Goal: Check status: Check status

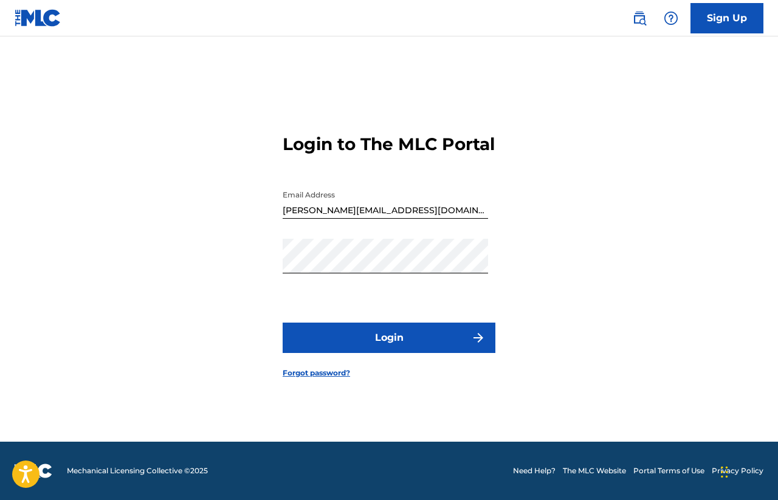
click at [440, 344] on button "Login" at bounding box center [388, 338] width 213 height 30
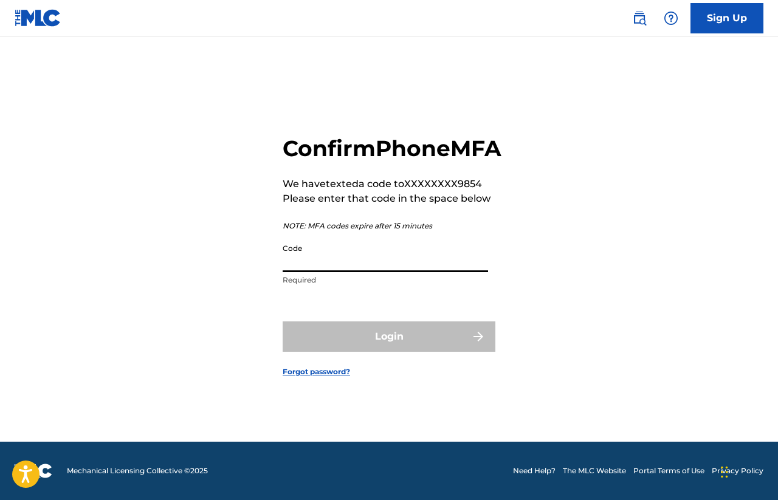
click at [396, 270] on input "Code" at bounding box center [384, 255] width 205 height 35
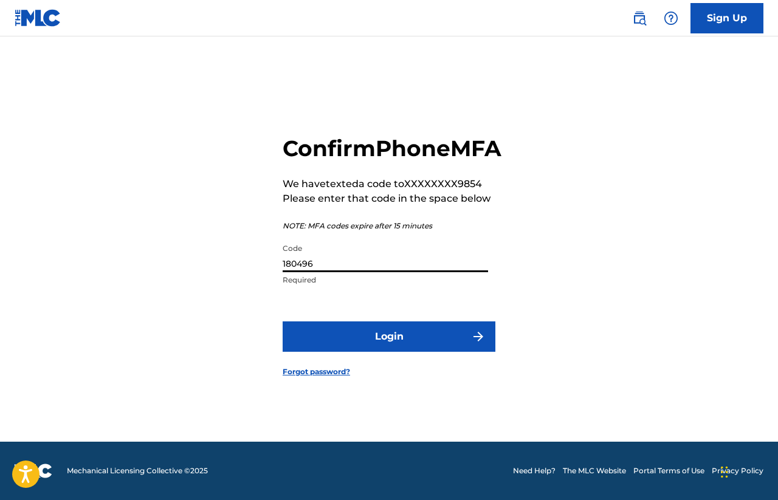
type input "180496"
click at [428, 352] on button "Login" at bounding box center [388, 336] width 213 height 30
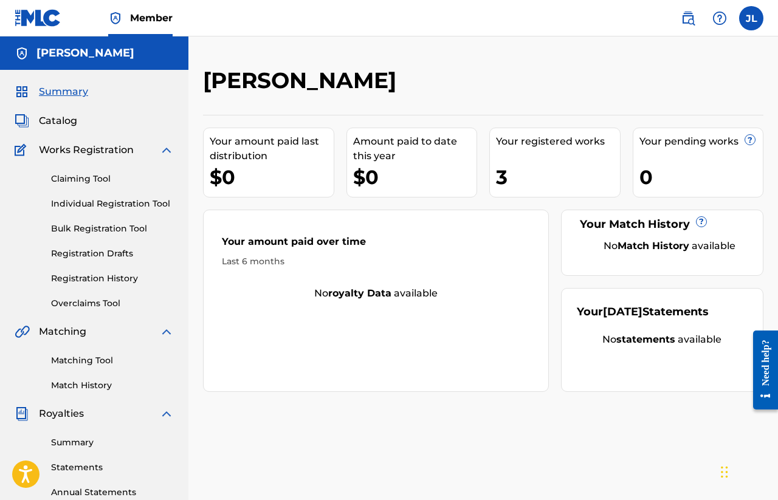
click at [122, 279] on link "Registration History" at bounding box center [112, 278] width 123 height 13
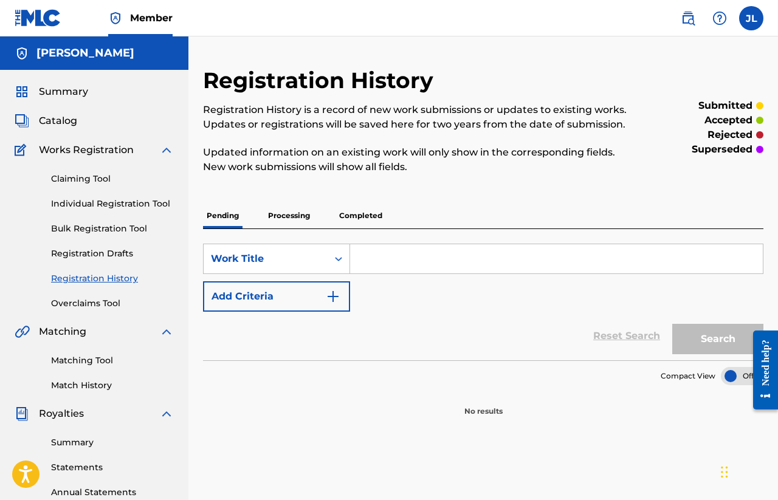
click at [343, 225] on p "Completed" at bounding box center [360, 216] width 50 height 26
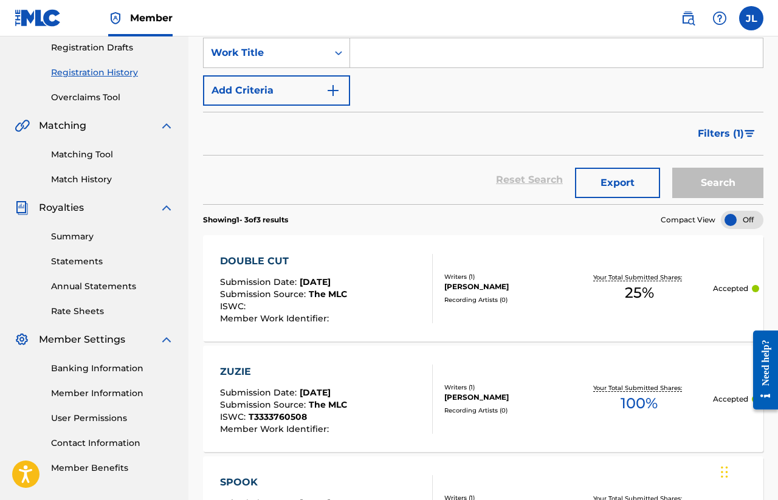
scroll to position [202, 0]
